Goal: Register for event/course

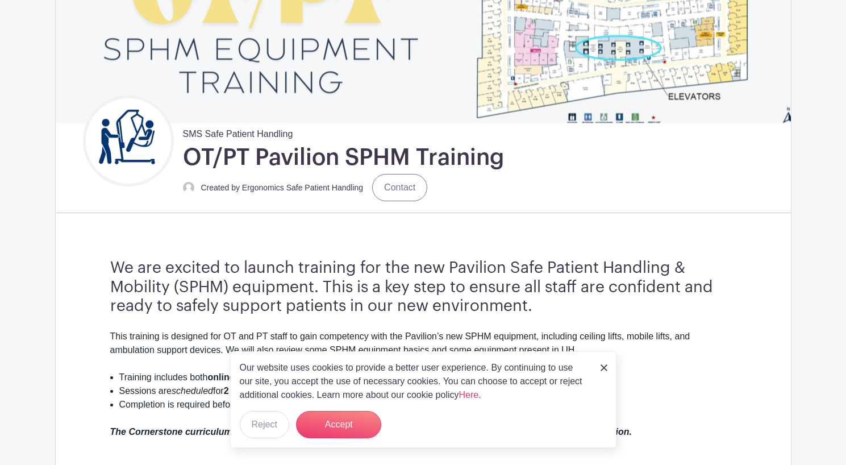
scroll to position [227, 0]
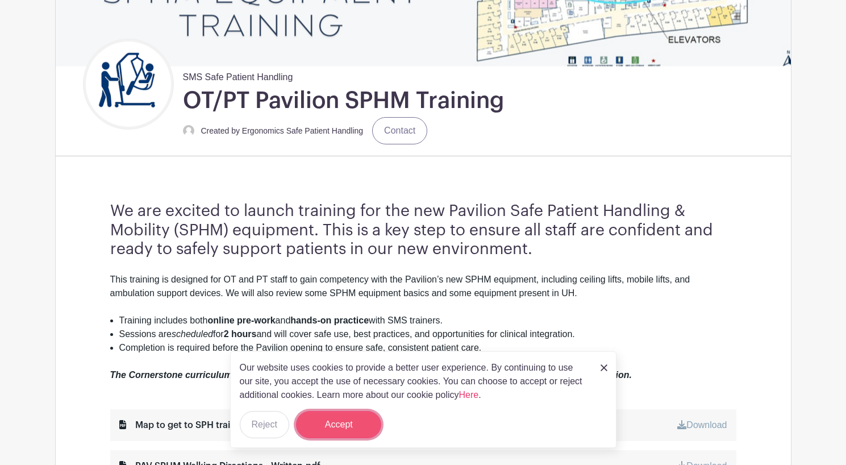
click at [348, 428] on button "Accept" at bounding box center [338, 424] width 85 height 27
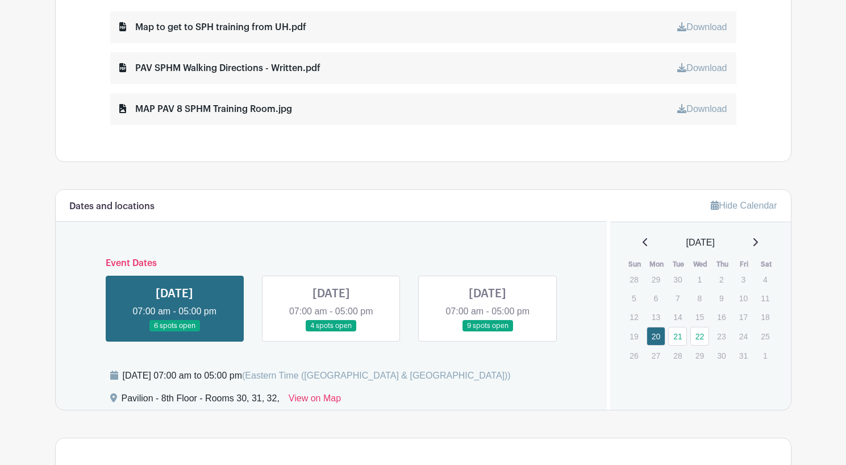
scroll to position [739, 0]
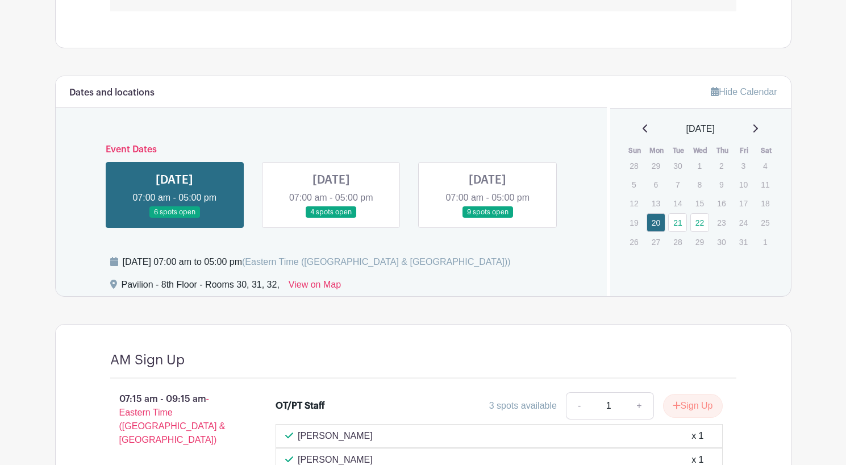
click at [331, 218] on link at bounding box center [331, 218] width 0 height 0
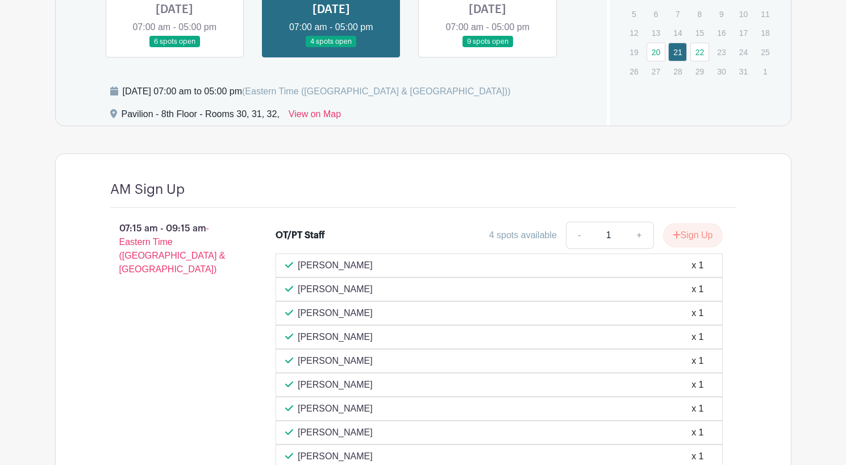
scroll to position [1080, 0]
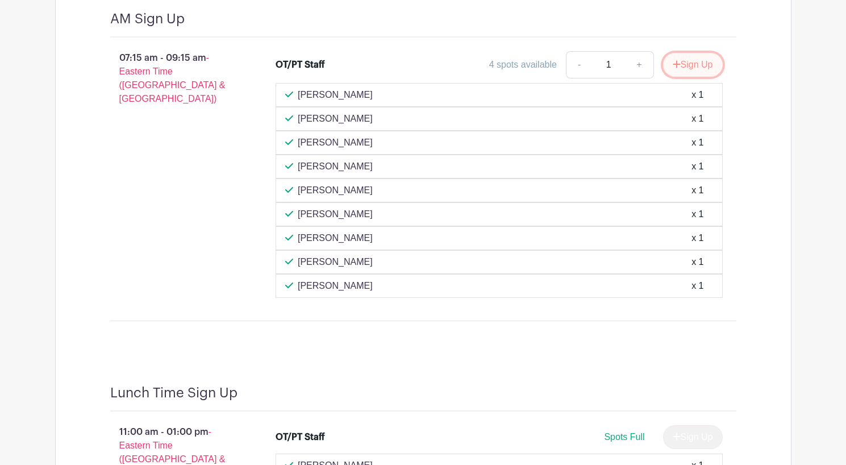
click at [702, 65] on button "Sign Up" at bounding box center [693, 65] width 60 height 24
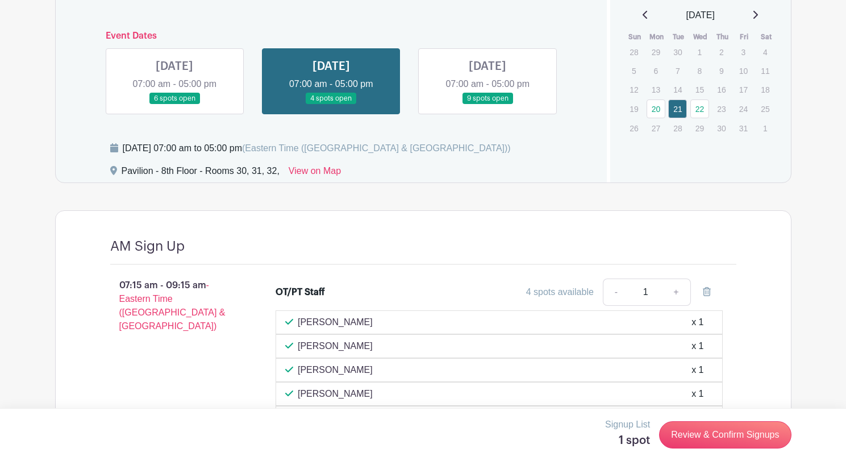
scroll to position [966, 0]
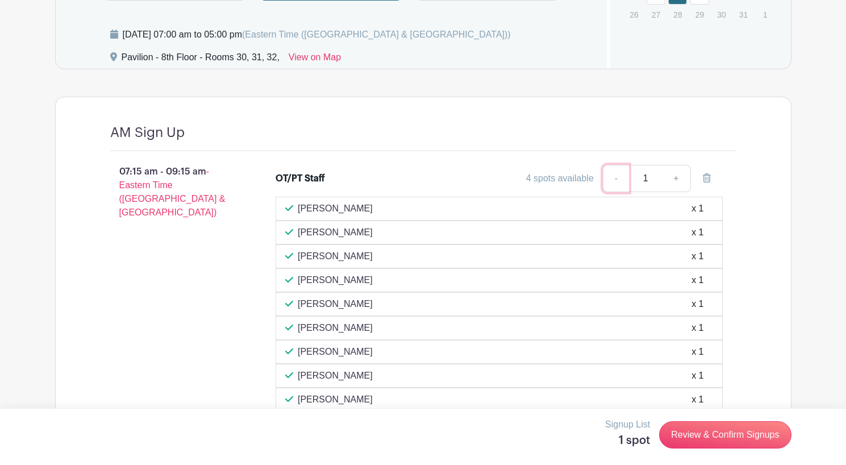
click at [620, 177] on link "-" at bounding box center [616, 178] width 26 height 27
click at [619, 180] on link "-" at bounding box center [616, 178] width 26 height 27
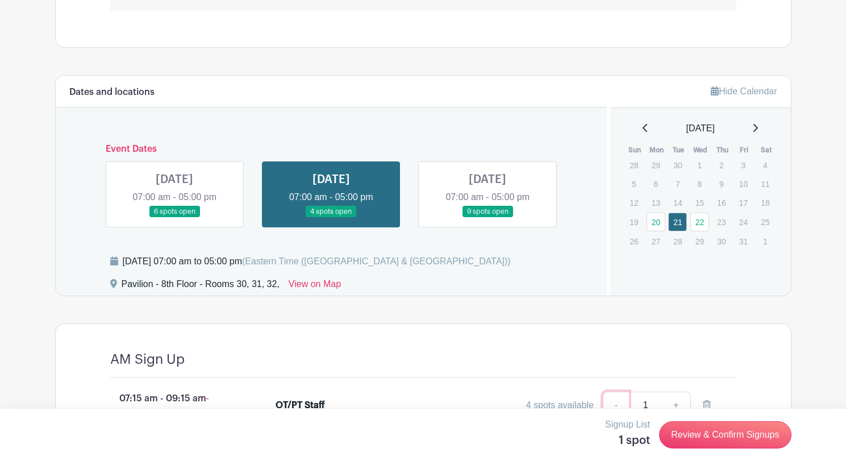
scroll to position [910, 0]
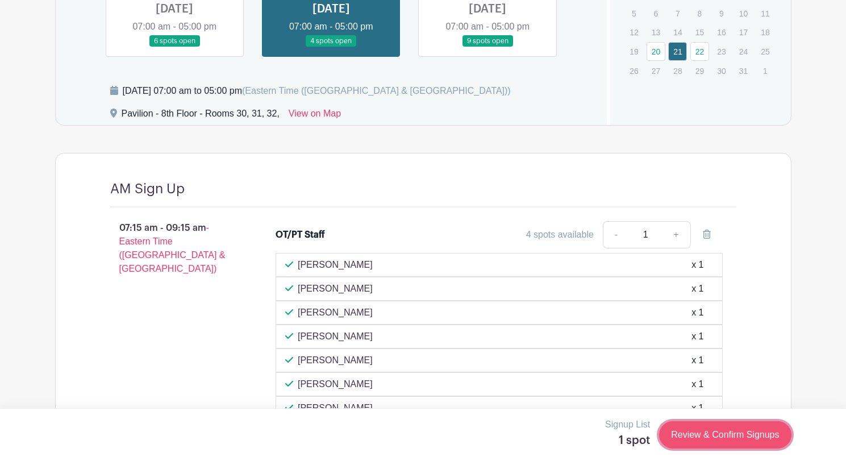
click at [738, 430] on link "Review & Confirm Signups" at bounding box center [725, 434] width 132 height 27
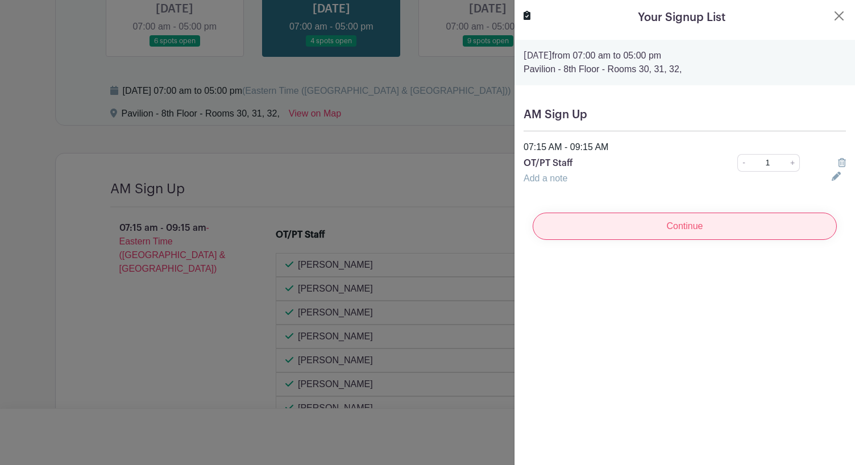
click at [686, 220] on input "Continue" at bounding box center [685, 226] width 304 height 27
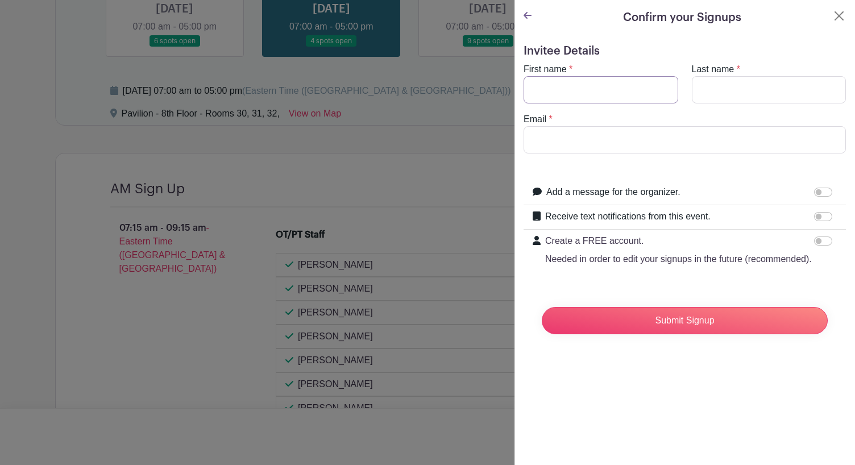
click at [592, 83] on input "First name" at bounding box center [601, 89] width 155 height 27
type input "[PERSON_NAME]"
type input "Spratke"
type input "[EMAIL_ADDRESS][DOMAIN_NAME]"
click at [818, 243] on input "Create a FREE account. Needed in order to edit your signups in the future (reco…" at bounding box center [823, 240] width 18 height 9
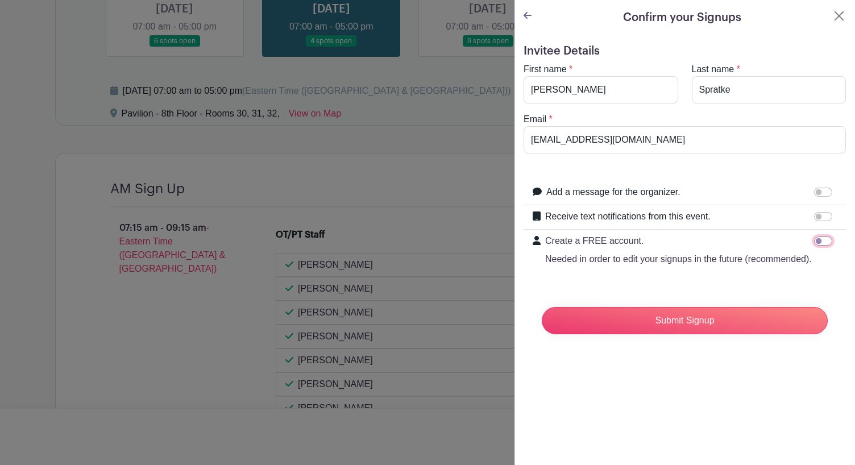
checkbox input "true"
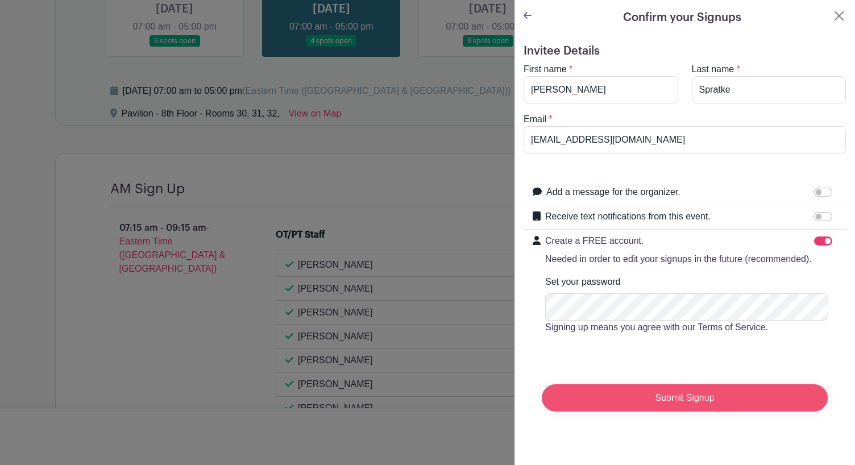
click at [670, 406] on input "Submit Signup" at bounding box center [685, 397] width 286 height 27
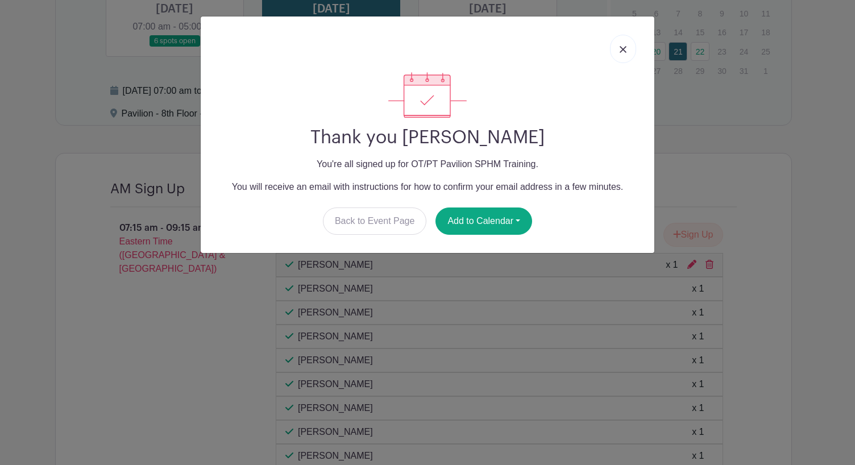
click at [615, 47] on link at bounding box center [623, 49] width 26 height 28
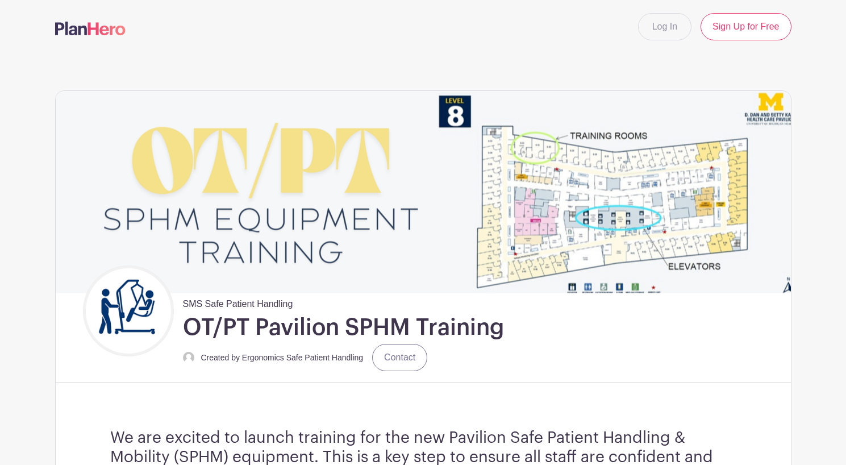
scroll to position [0, 0]
